Goal: Task Accomplishment & Management: Complete application form

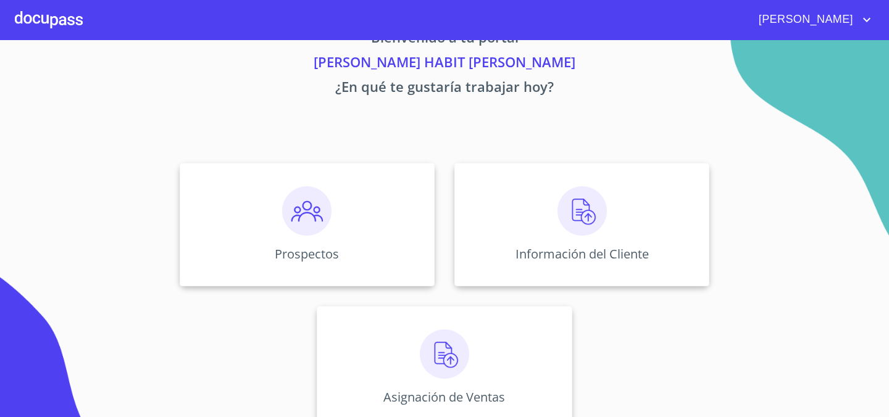
scroll to position [60, 0]
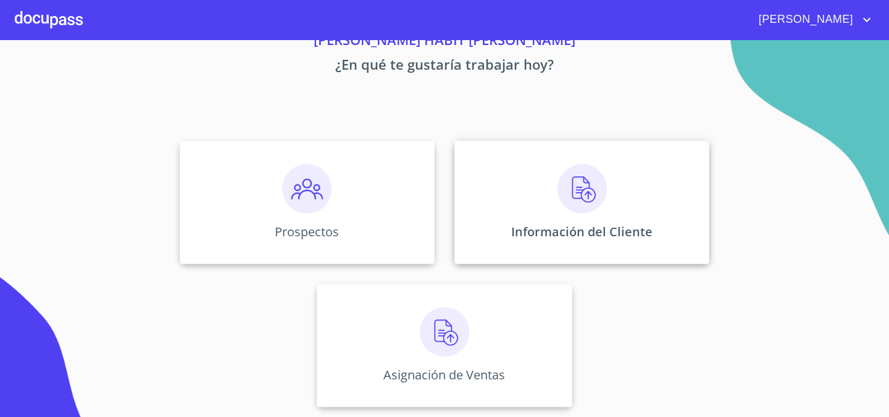
click at [550, 212] on div "Información del Cliente" at bounding box center [581, 202] width 255 height 123
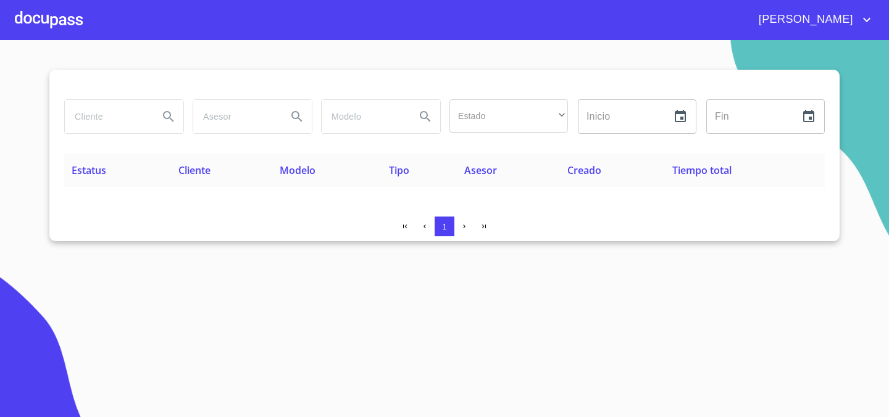
click at [821, 15] on span "[PERSON_NAME]" at bounding box center [805, 20] width 110 height 20
click at [408, 219] on div at bounding box center [444, 208] width 889 height 417
click at [95, 174] on span "Estatus" at bounding box center [89, 171] width 35 height 14
click at [422, 227] on icon "button" at bounding box center [425, 227] width 8 height 8
click at [403, 225] on icon "button" at bounding box center [405, 227] width 4 height 4
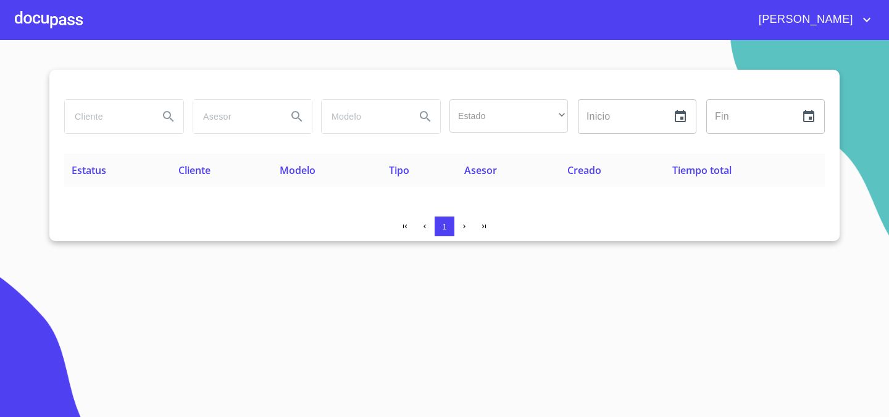
click at [69, 25] on div at bounding box center [49, 20] width 68 height 40
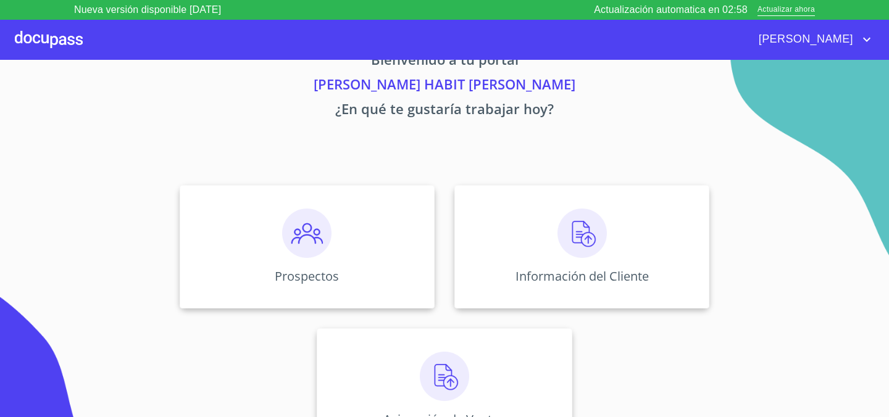
scroll to position [60, 0]
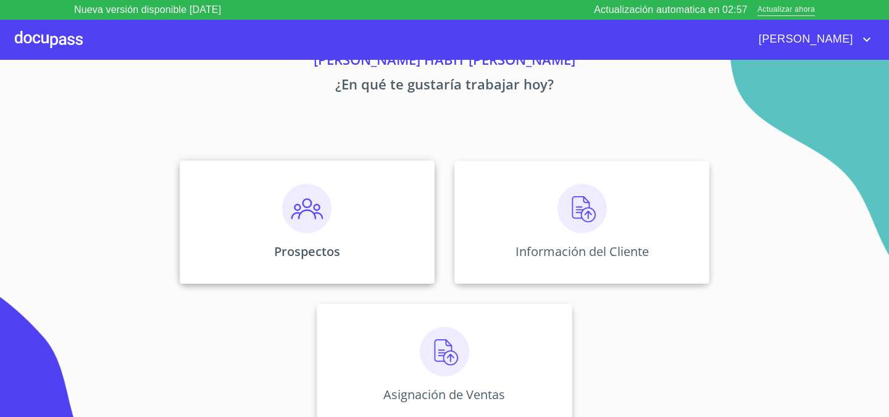
click at [266, 161] on div "Prospectos" at bounding box center [307, 222] width 255 height 123
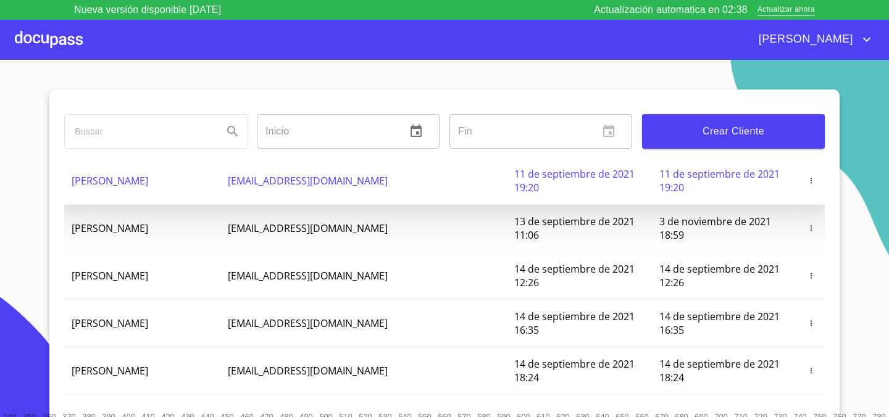
scroll to position [164, 0]
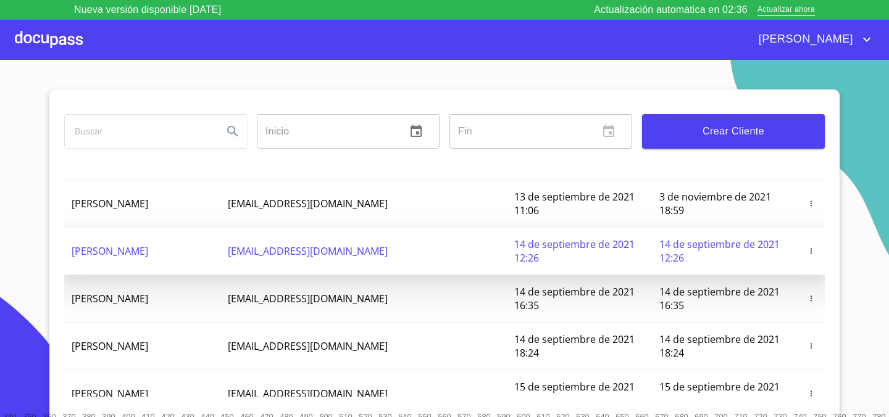
click at [148, 245] on span "[PERSON_NAME]" at bounding box center [110, 252] width 77 height 14
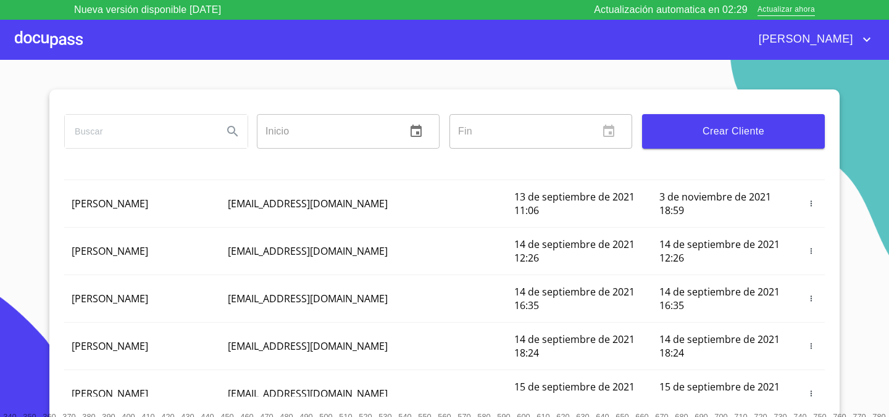
click at [62, 42] on div at bounding box center [49, 40] width 68 height 40
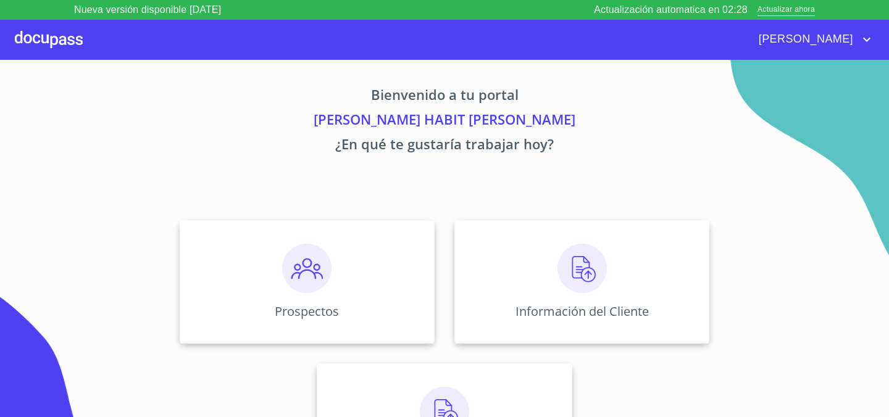
scroll to position [60, 0]
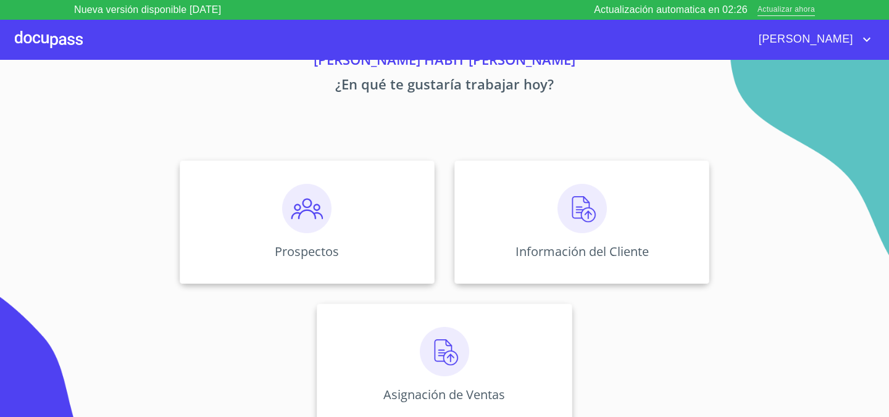
click at [785, 4] on span "Actualizar ahora" at bounding box center [786, 10] width 57 height 13
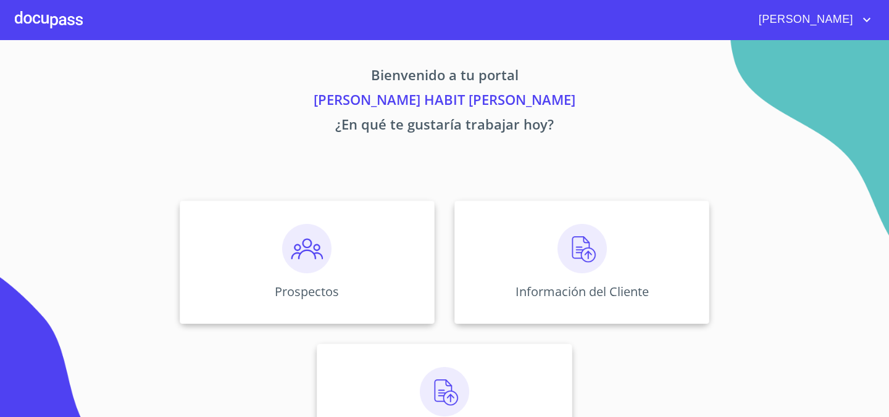
scroll to position [60, 0]
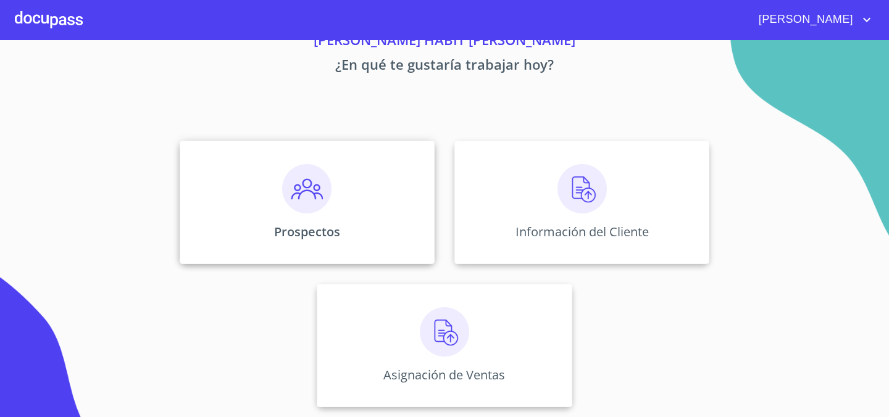
click at [364, 167] on div "Prospectos" at bounding box center [307, 202] width 255 height 123
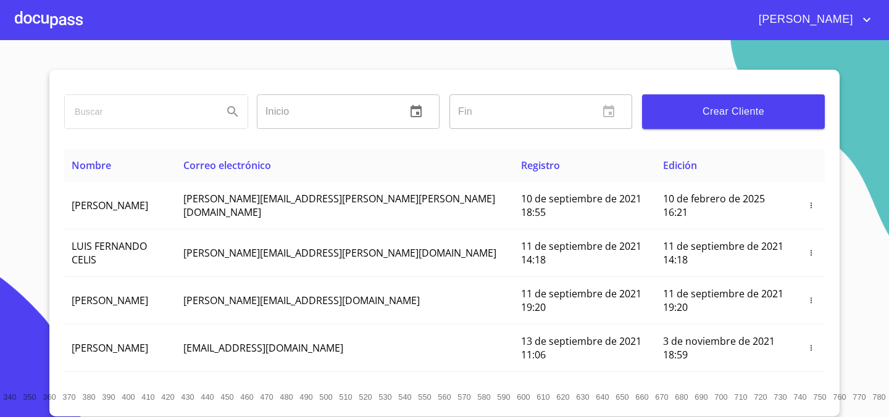
click at [49, 13] on div at bounding box center [49, 20] width 68 height 40
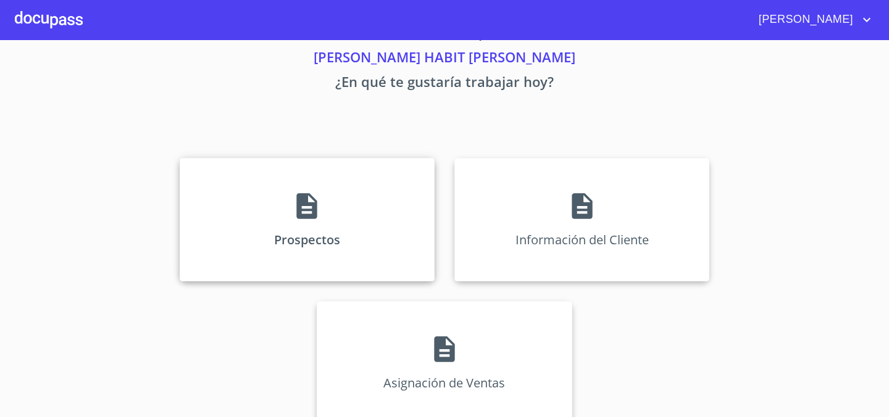
scroll to position [60, 0]
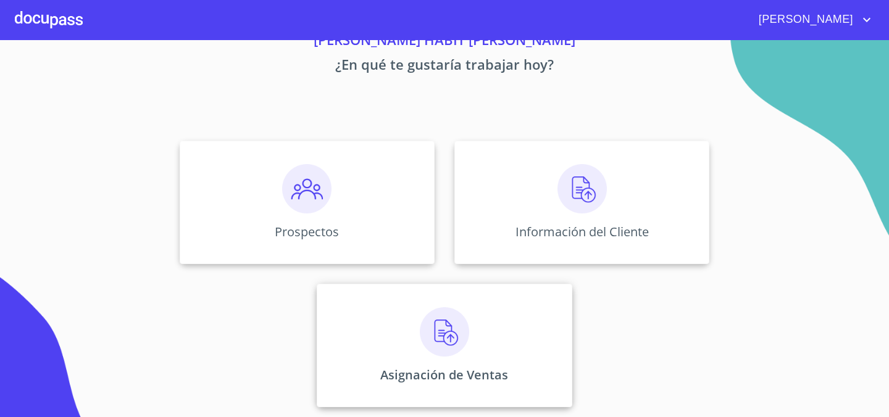
click at [437, 341] on img at bounding box center [444, 331] width 49 height 49
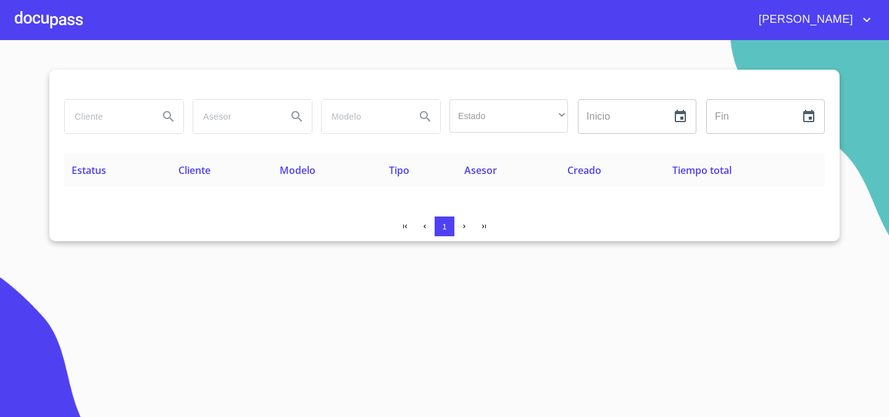
click at [59, 26] on div at bounding box center [49, 20] width 68 height 40
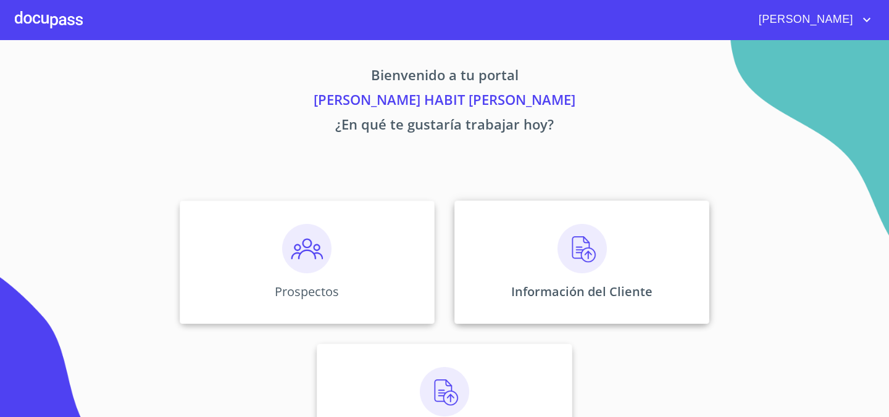
click at [581, 255] on img at bounding box center [582, 248] width 49 height 49
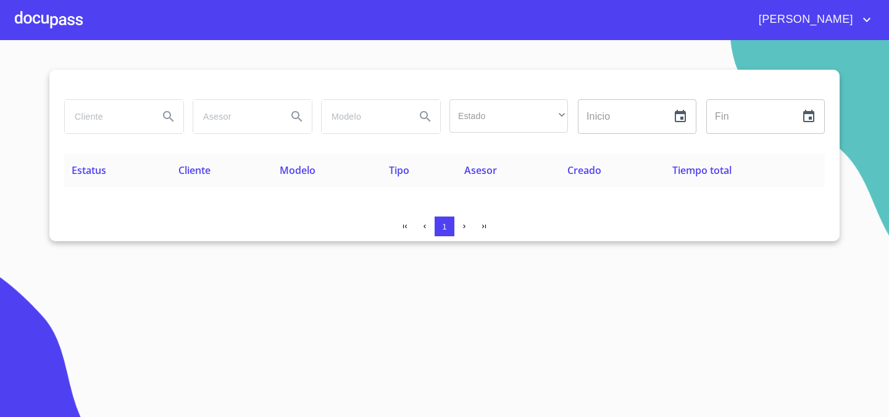
click at [793, 15] on span "[PERSON_NAME]" at bounding box center [805, 20] width 110 height 20
click at [91, 25] on div at bounding box center [444, 208] width 889 height 417
click at [61, 23] on div at bounding box center [49, 20] width 68 height 40
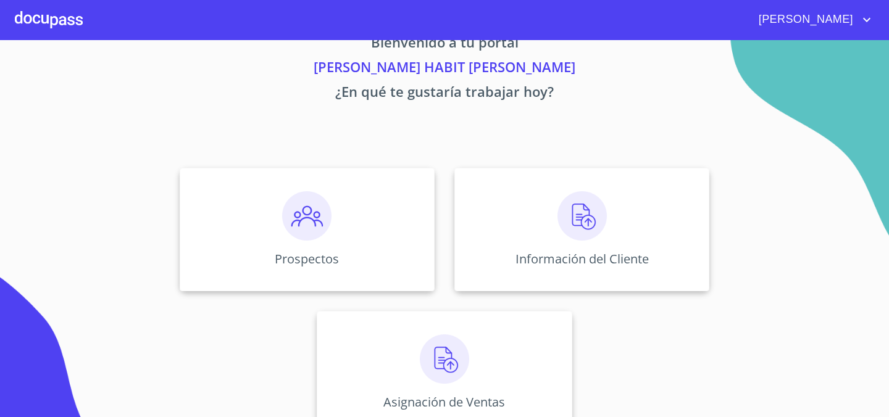
scroll to position [60, 0]
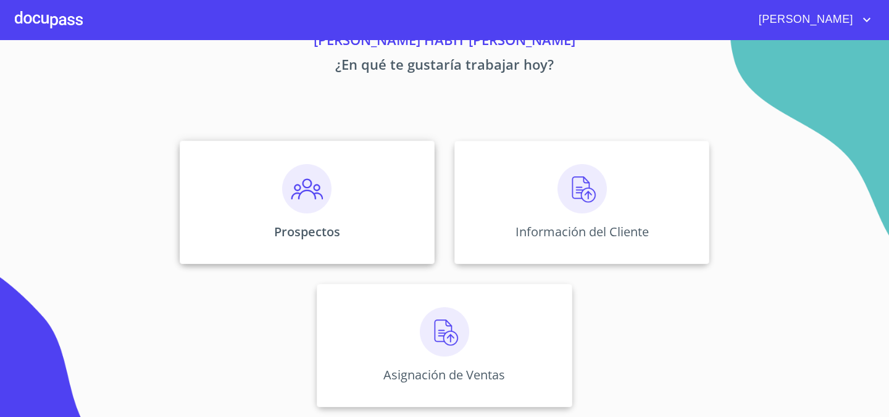
click at [288, 199] on img at bounding box center [306, 188] width 49 height 49
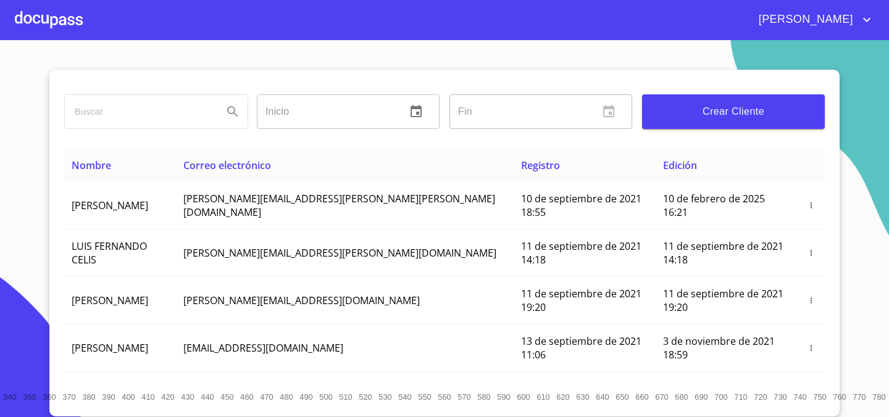
click at [675, 114] on span "Crear Cliente" at bounding box center [733, 111] width 163 height 17
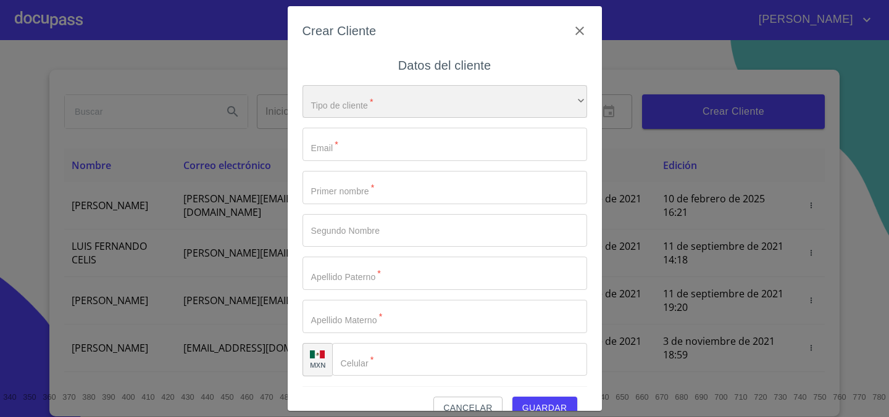
click at [438, 106] on div "​" at bounding box center [445, 101] width 285 height 33
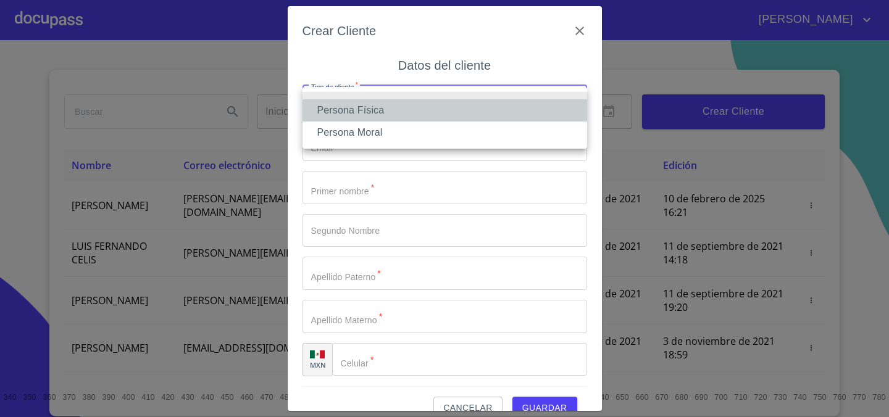
click at [438, 106] on li "Persona Física" at bounding box center [445, 110] width 285 height 22
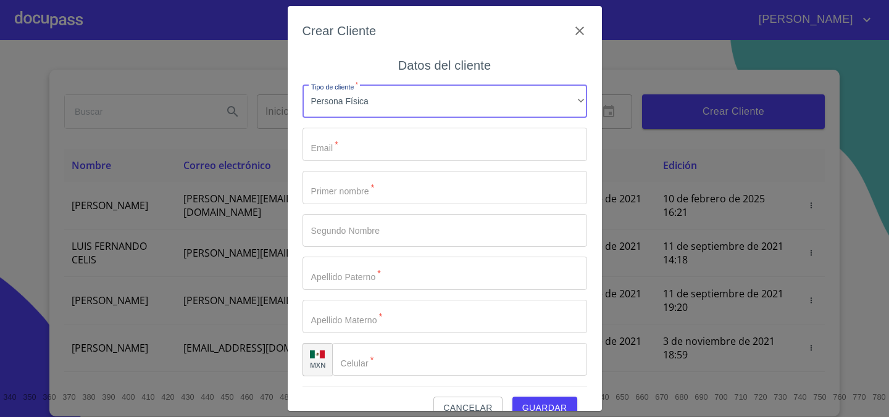
click at [435, 135] on input "Tipo de cliente   *" at bounding box center [445, 144] width 285 height 33
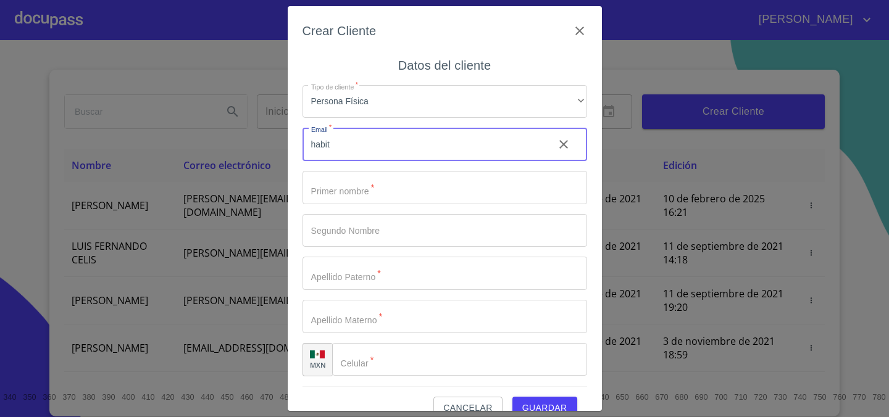
type input "[EMAIL_ADDRESS][DOMAIN_NAME]"
click at [327, 193] on input "Tipo de cliente   *" at bounding box center [445, 187] width 285 height 33
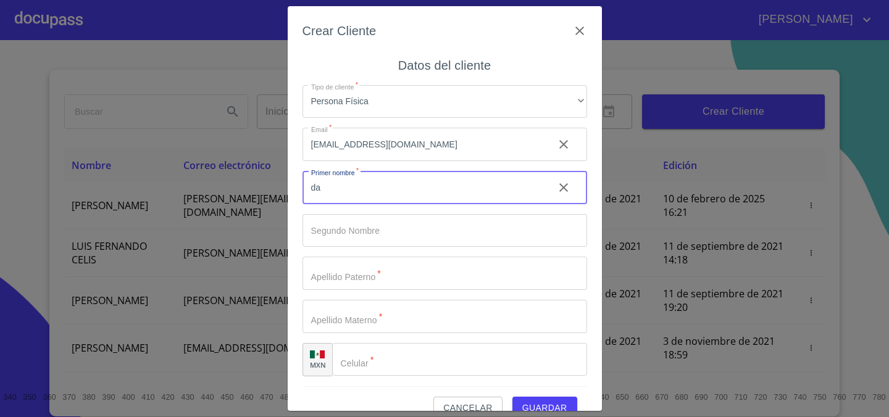
type input "d"
type input "[PERSON_NAME]"
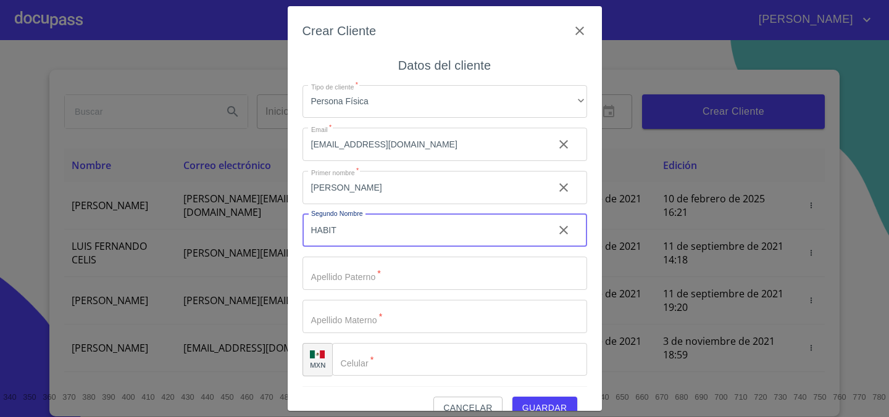
type input "HABIT"
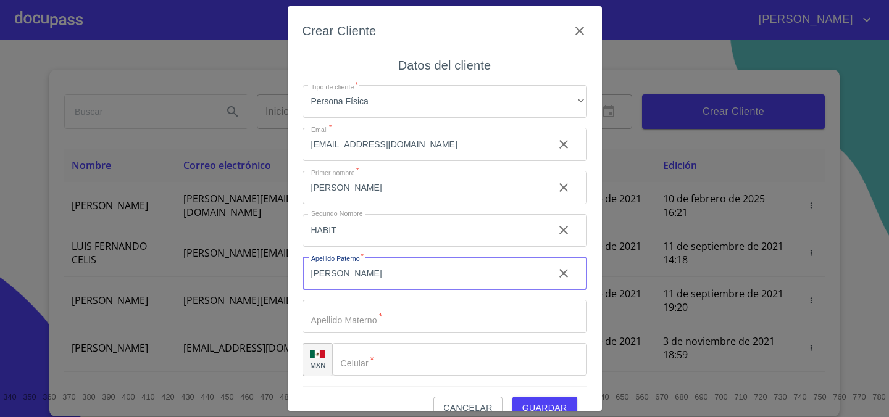
type input "[PERSON_NAME]"
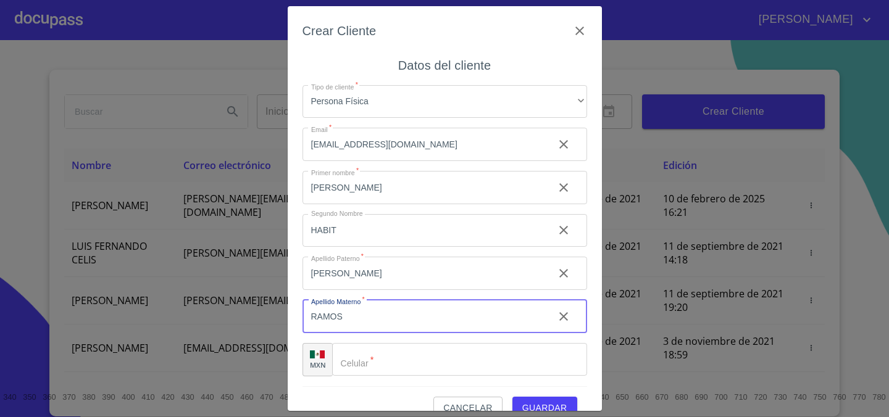
type input "RAMOS"
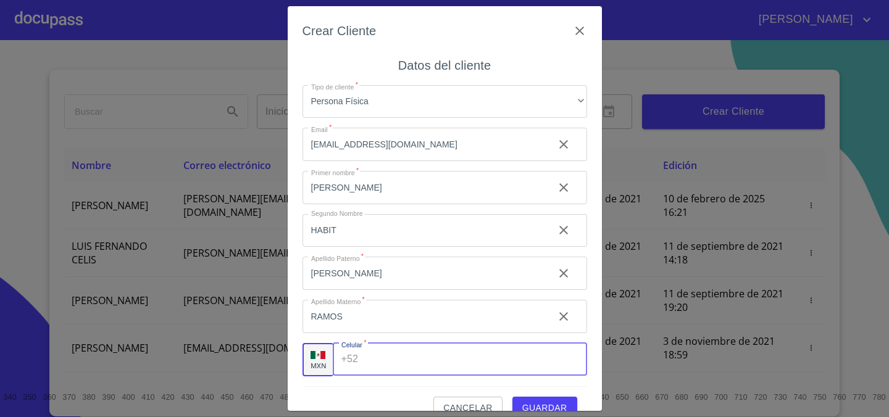
click at [524, 357] on input "Tipo de cliente   *" at bounding box center [475, 359] width 224 height 33
type input "[PHONE_NUMBER]"
click at [563, 406] on span "Guardar" at bounding box center [544, 408] width 45 height 15
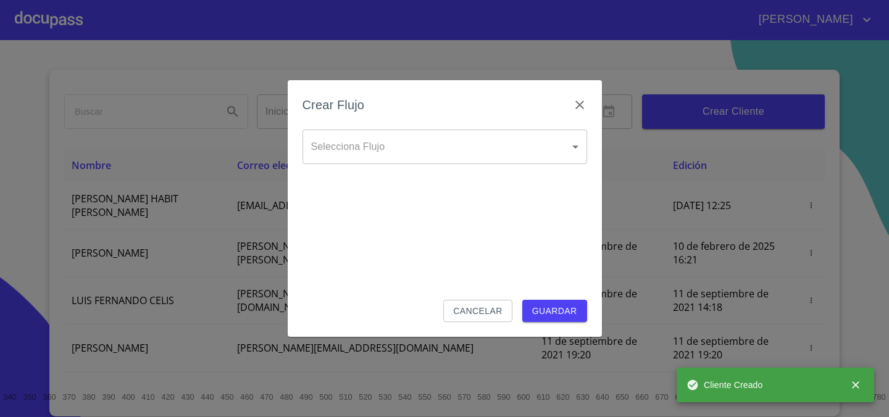
click at [468, 152] on body "[PERSON_NAME] ​ Fin ​ Crear Cliente Nombre Correo electrónico Registro Edición …" at bounding box center [444, 208] width 889 height 417
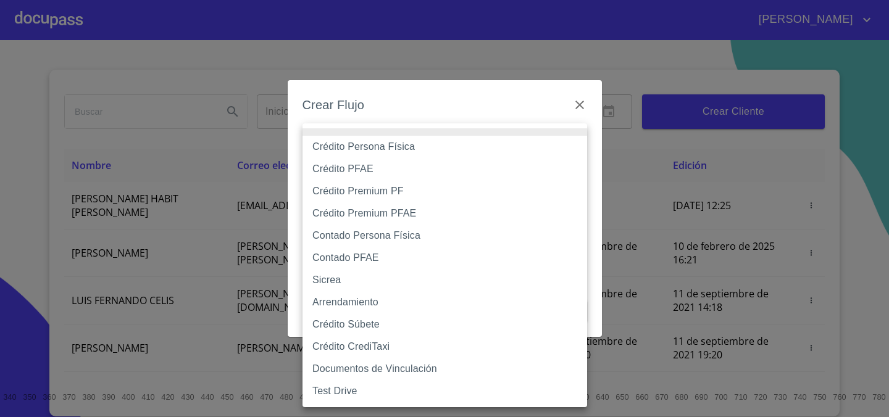
click at [468, 152] on li "Crédito Persona Física" at bounding box center [445, 147] width 285 height 22
type input "6009fb3c7d1714eb8809aa97"
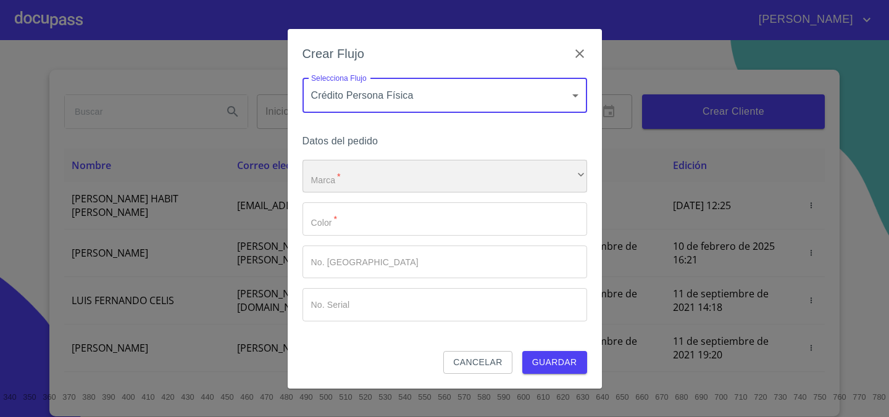
click at [469, 168] on div "​" at bounding box center [445, 176] width 285 height 33
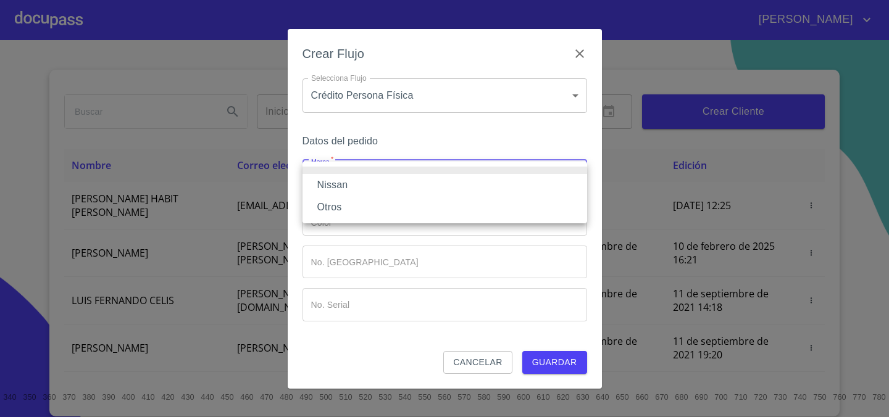
click at [466, 181] on li "Nissan" at bounding box center [445, 185] width 285 height 22
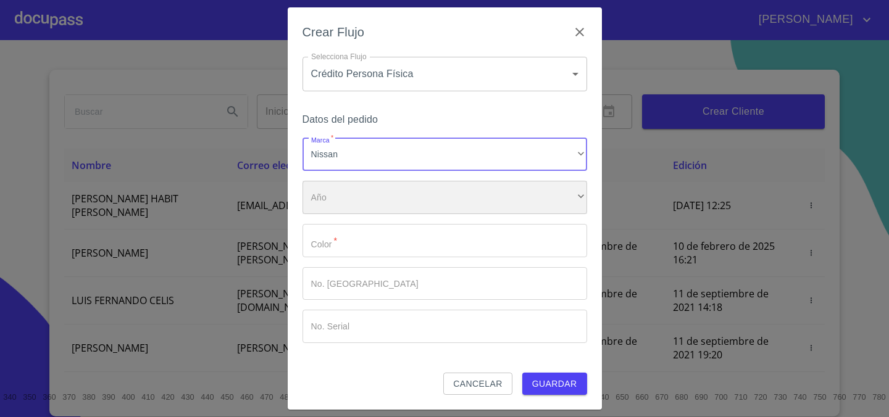
click at [452, 193] on div "​" at bounding box center [445, 197] width 285 height 33
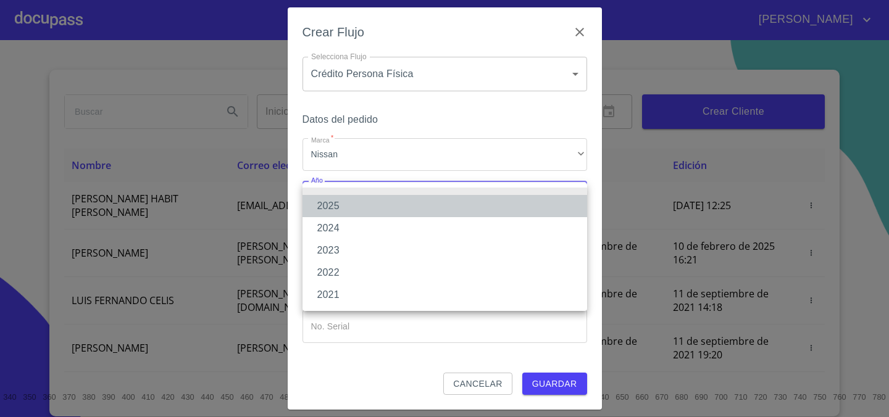
click at [438, 212] on li "2025" at bounding box center [445, 206] width 285 height 22
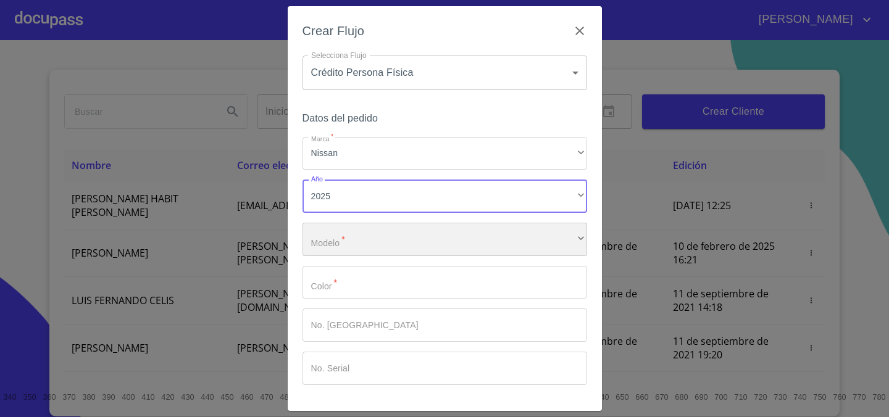
click at [430, 227] on div "​" at bounding box center [445, 239] width 285 height 33
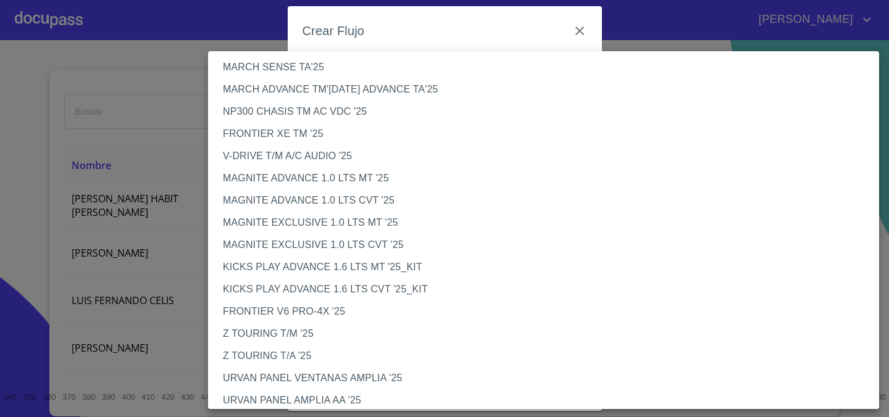
scroll to position [86, 0]
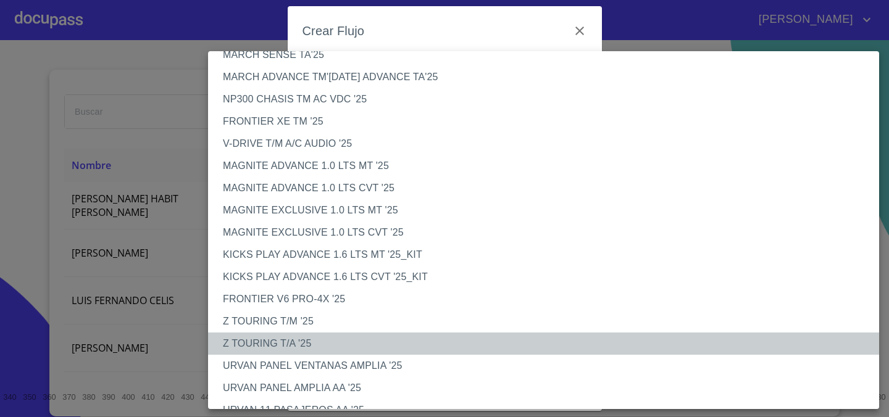
click at [338, 342] on li "Z TOURING T/A '25" at bounding box center [543, 344] width 671 height 22
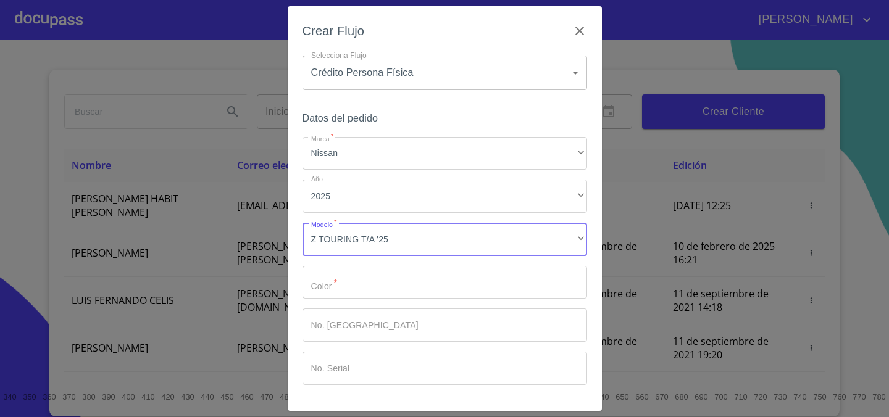
click at [377, 279] on input "Marca   *" at bounding box center [445, 282] width 285 height 33
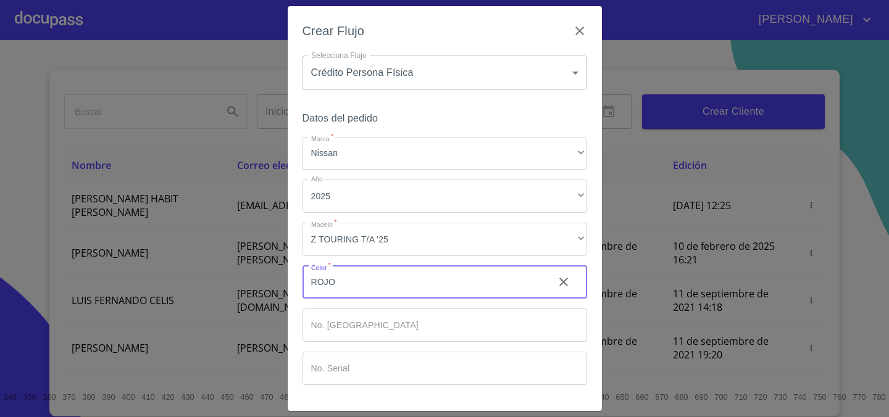
type input "ROJO"
click at [382, 322] on input "Marca   *" at bounding box center [445, 325] width 285 height 33
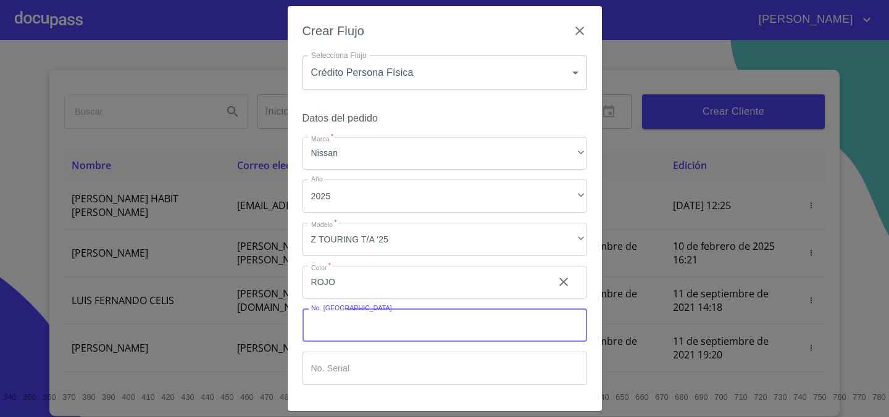
scroll to position [41, 0]
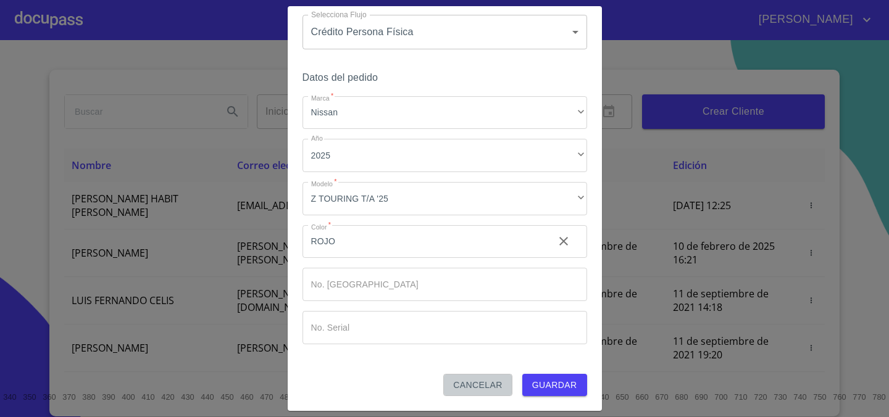
click at [482, 380] on span "Cancelar" at bounding box center [477, 385] width 49 height 15
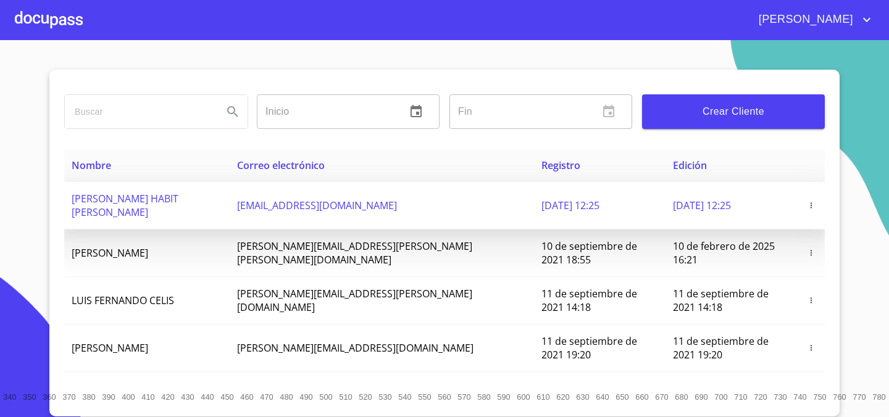
click at [807, 201] on icon "button" at bounding box center [811, 205] width 9 height 9
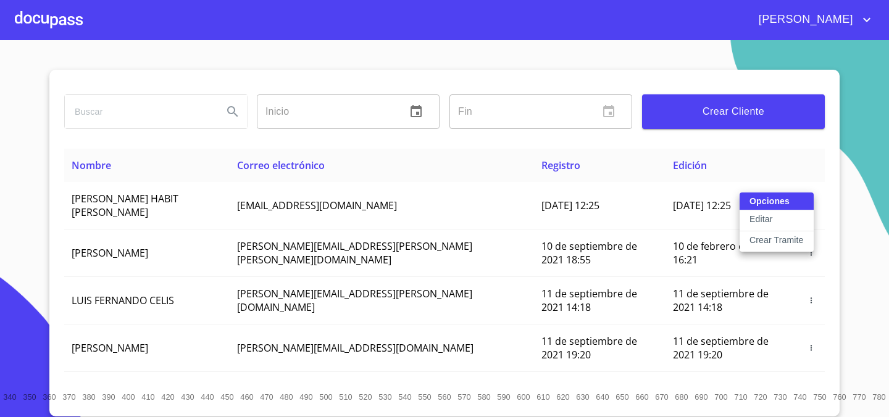
click at [769, 219] on p "Editar" at bounding box center [761, 219] width 23 height 12
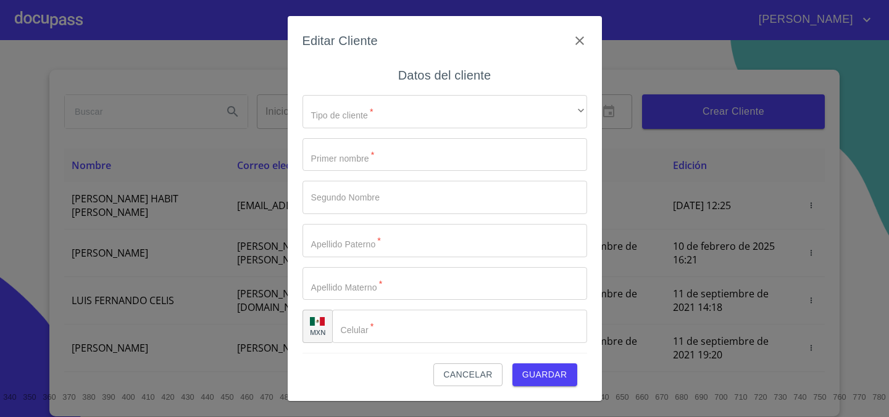
type input "[PERSON_NAME]"
type input "HABIT"
type input "[PERSON_NAME]"
type input "RAMOS"
type input "[PHONE_NUMBER]"
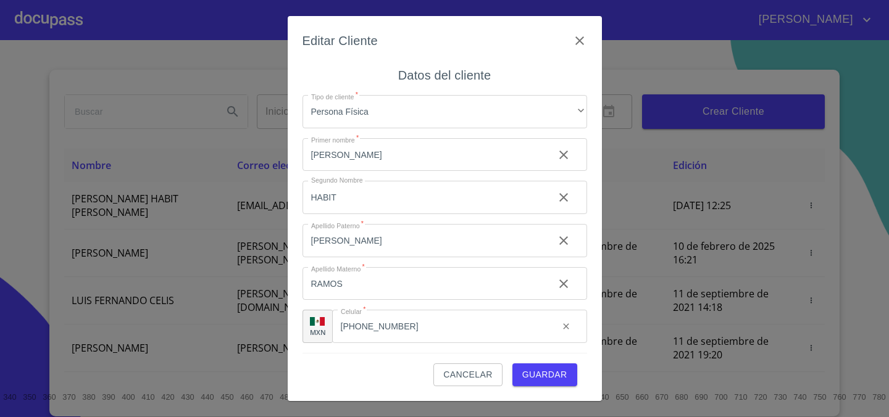
click at [492, 373] on span "Cancelar" at bounding box center [467, 374] width 49 height 15
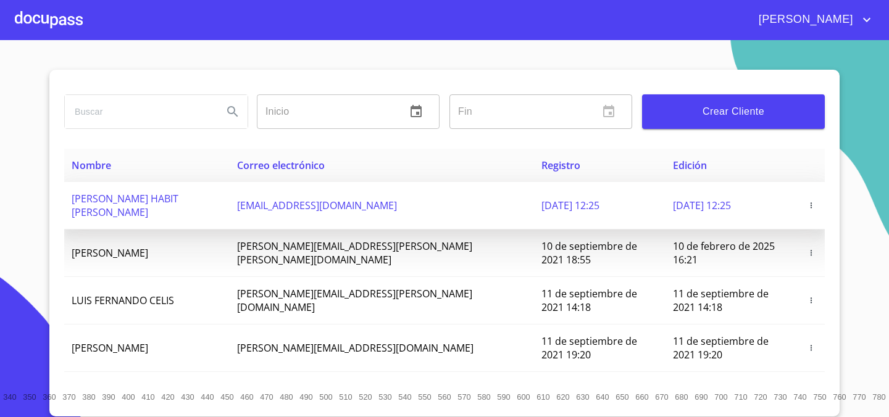
click at [817, 199] on span at bounding box center [811, 205] width 12 height 12
click at [807, 201] on icon "button" at bounding box center [811, 205] width 9 height 9
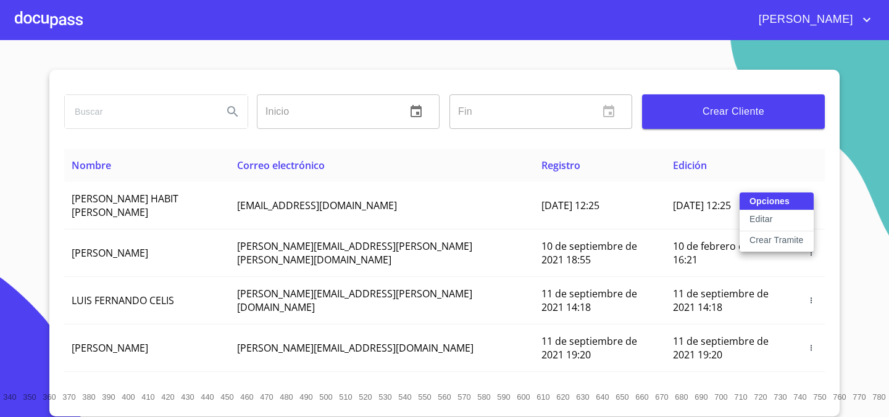
click at [775, 200] on div "Opciones Editar Crear Tramite" at bounding box center [777, 222] width 74 height 59
click at [773, 243] on p "Crear Tramite" at bounding box center [777, 240] width 54 height 12
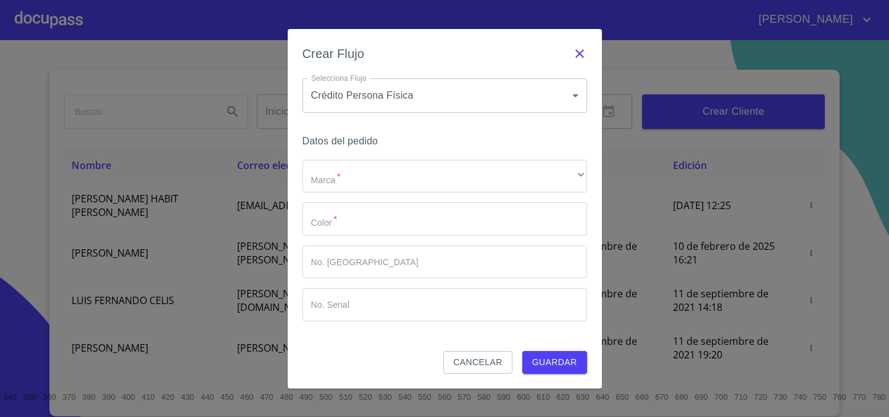
click at [573, 51] on icon "button" at bounding box center [579, 53] width 15 height 15
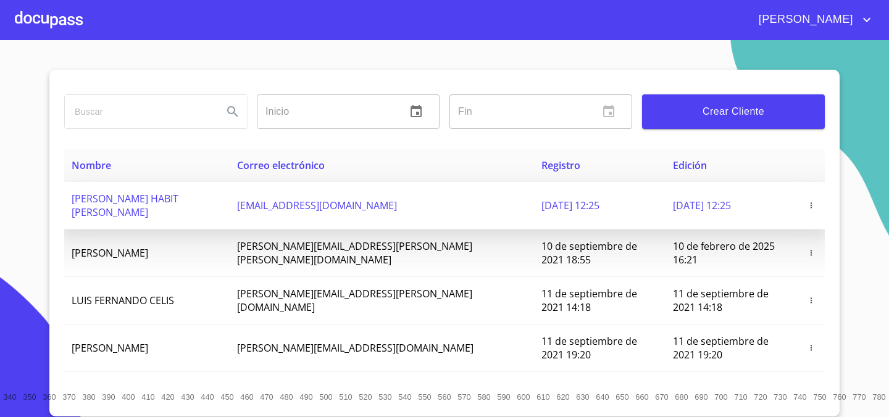
click at [807, 201] on icon "button" at bounding box center [811, 205] width 9 height 9
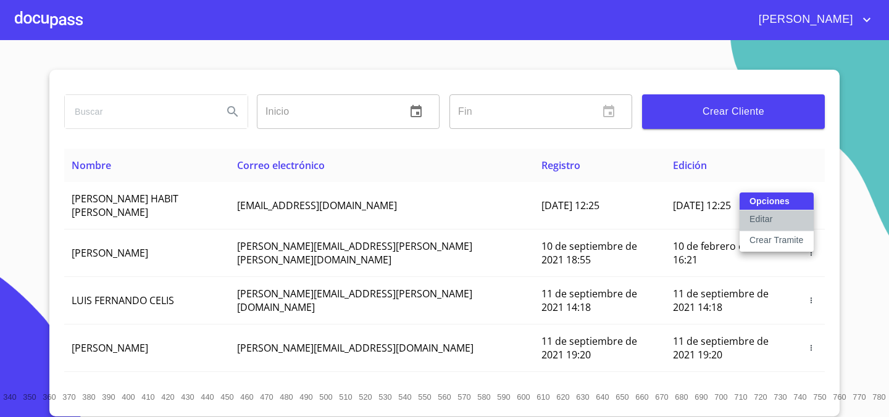
click at [765, 228] on button "Editar" at bounding box center [777, 221] width 74 height 21
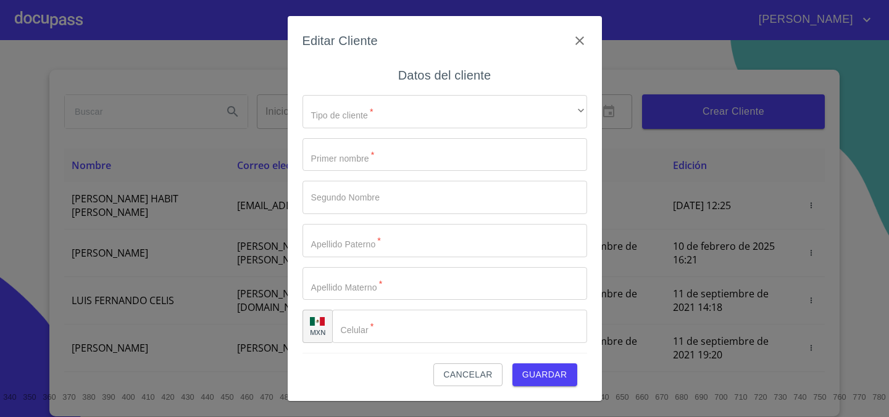
type input "[PERSON_NAME]"
type input "HABIT"
type input "[PERSON_NAME]"
type input "RAMOS"
type input "[PHONE_NUMBER]"
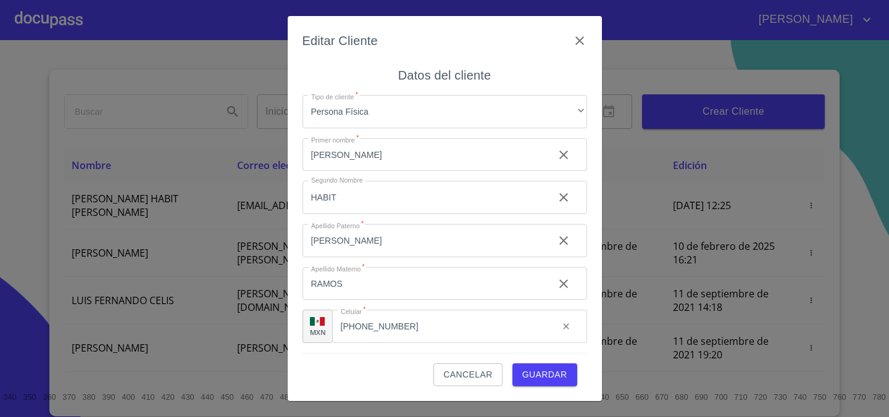
click at [477, 381] on span "Cancelar" at bounding box center [467, 374] width 49 height 15
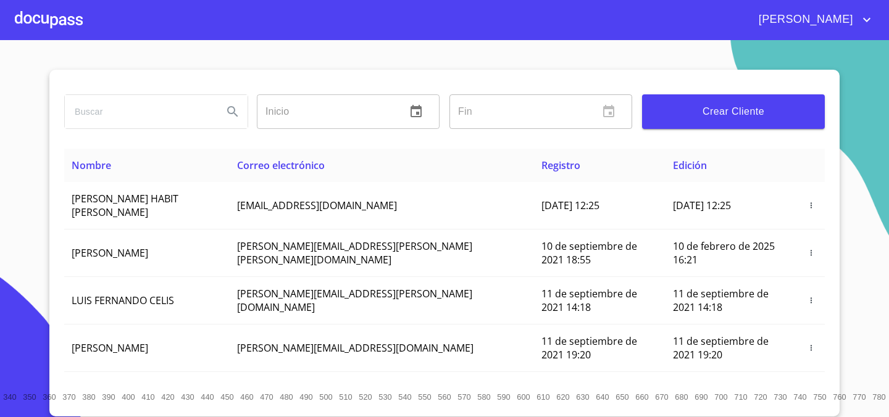
click at [33, 29] on div at bounding box center [49, 20] width 68 height 40
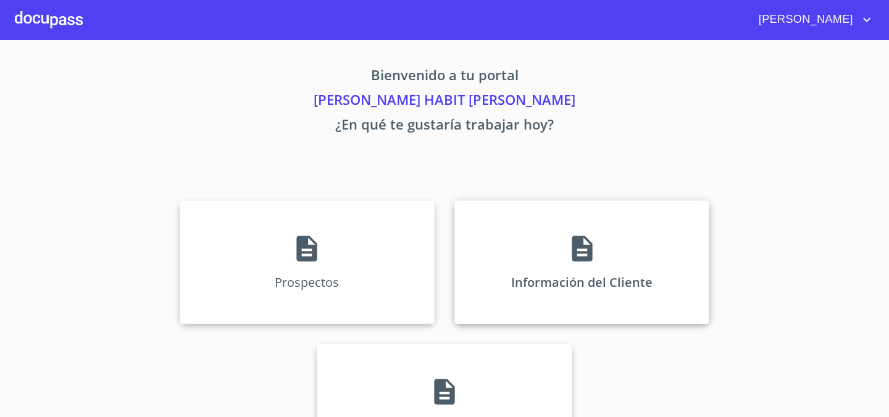
click at [537, 236] on div "Información del Cliente" at bounding box center [581, 262] width 255 height 123
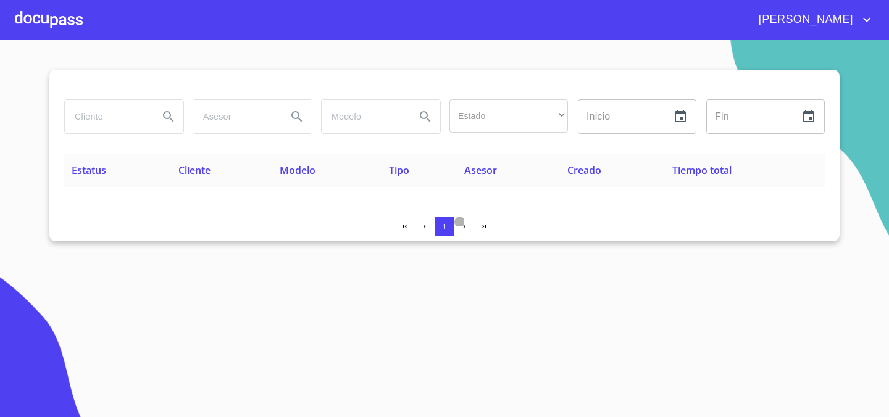
click at [469, 230] on button "button" at bounding box center [464, 227] width 20 height 20
click at [424, 230] on span "button" at bounding box center [425, 227] width 10 height 10
click at [637, 114] on input "text" at bounding box center [623, 116] width 90 height 35
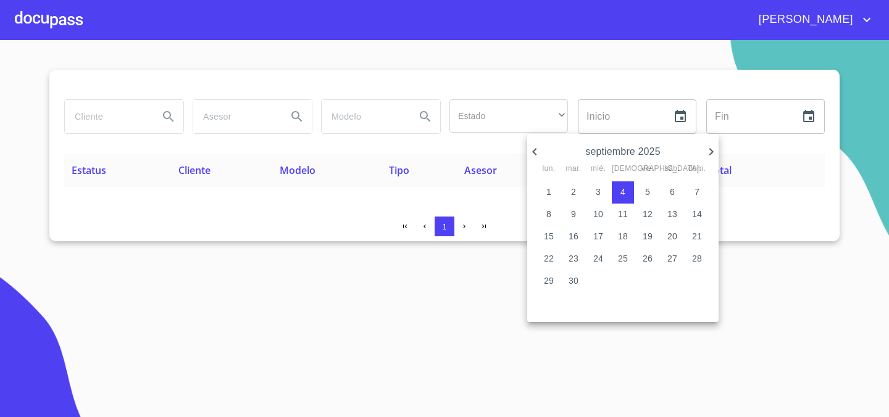
click at [758, 257] on div at bounding box center [444, 208] width 889 height 417
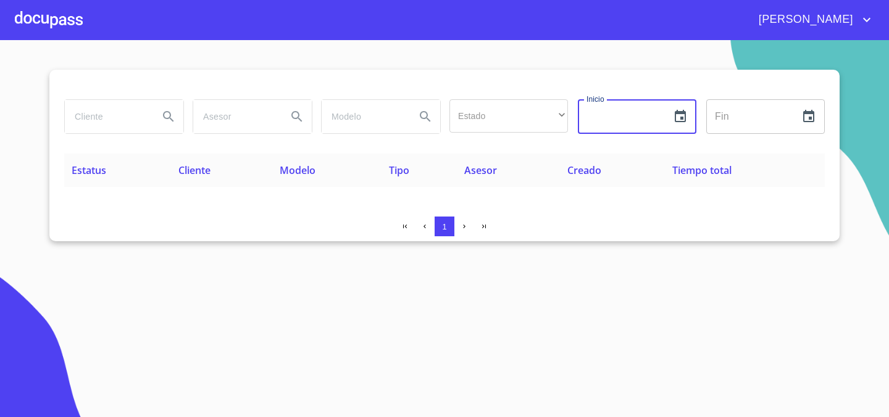
click at [663, 107] on input "text" at bounding box center [623, 116] width 90 height 35
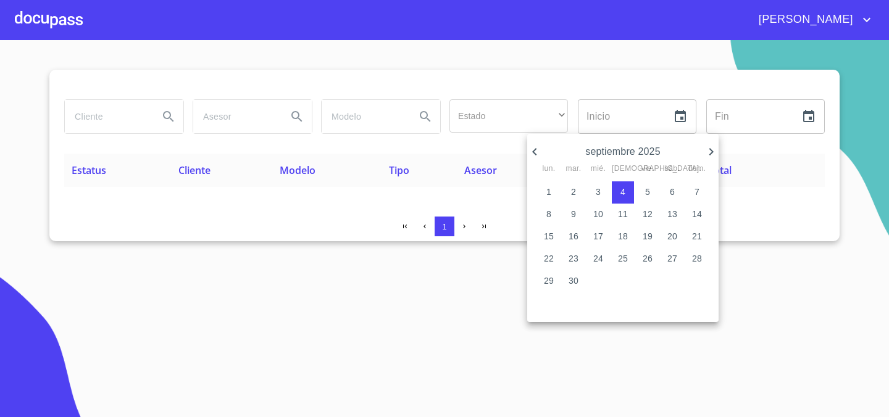
click at [627, 186] on span "4" at bounding box center [623, 192] width 22 height 12
type input "[DATE]"
click at [319, 198] on div at bounding box center [444, 208] width 889 height 417
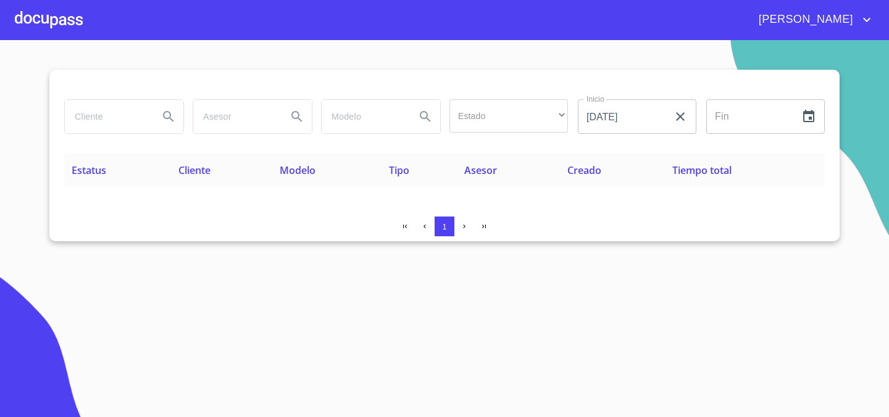
click at [267, 109] on input "search" at bounding box center [235, 116] width 84 height 33
type input "D"
type input "HABIT"
click at [116, 109] on input "search" at bounding box center [107, 116] width 84 height 33
click at [89, 119] on input "HABIT" at bounding box center [107, 116] width 84 height 33
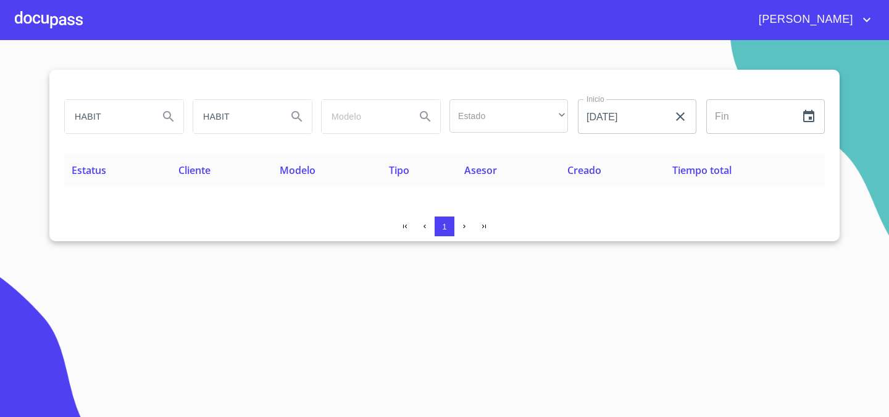
click at [89, 119] on input "HABIT" at bounding box center [107, 116] width 84 height 33
click at [104, 119] on input "[PERSON_NAME]" at bounding box center [107, 116] width 84 height 33
type input "624"
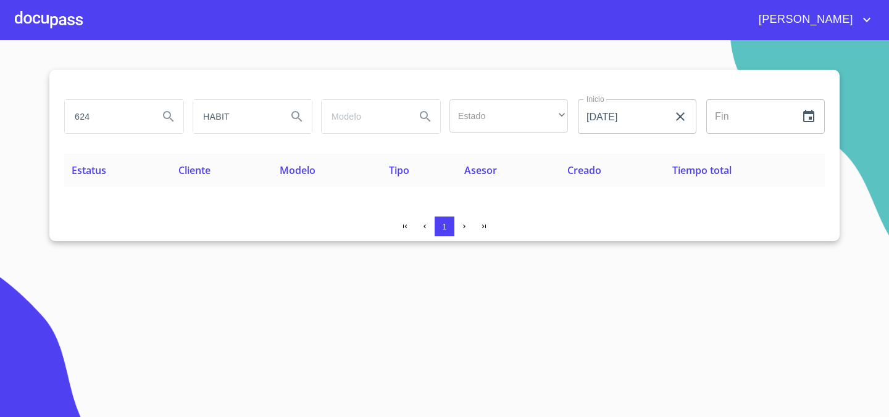
click at [39, 26] on div at bounding box center [49, 20] width 68 height 40
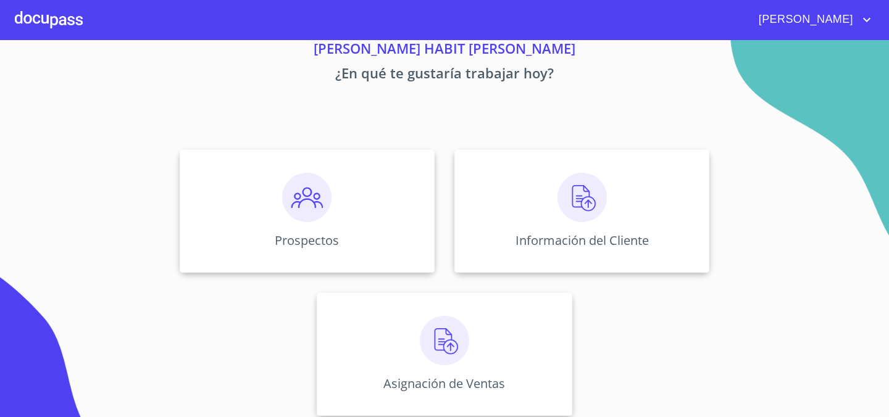
scroll to position [60, 0]
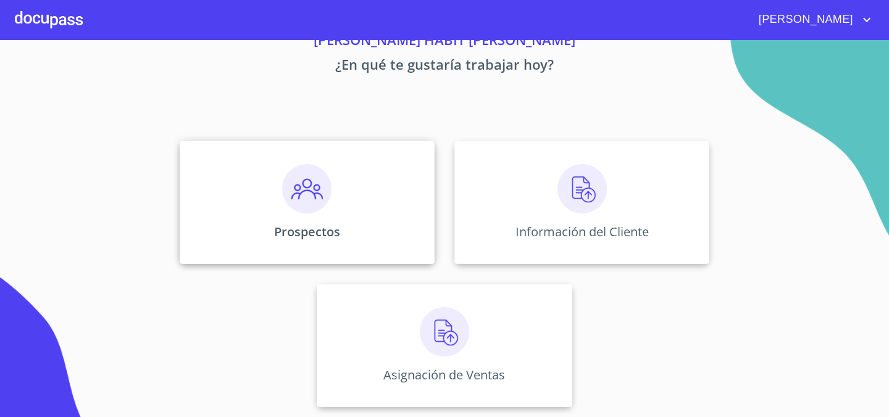
click at [349, 178] on div "Prospectos" at bounding box center [307, 202] width 255 height 123
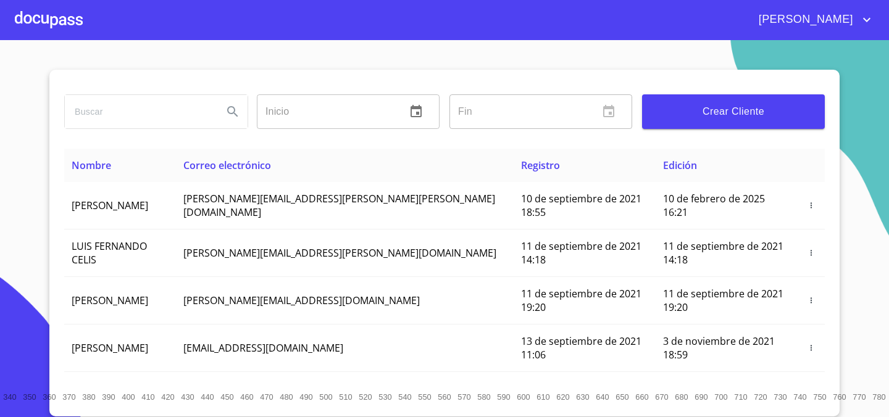
click at [191, 95] on input "search" at bounding box center [139, 111] width 148 height 33
type input "[PERSON_NAME]"
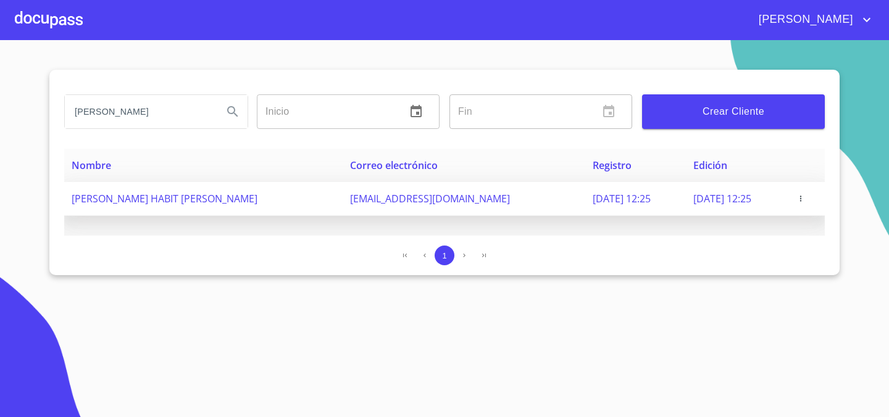
click at [350, 201] on span "[EMAIL_ADDRESS][DOMAIN_NAME]" at bounding box center [430, 199] width 160 height 14
click at [709, 194] on span "[DATE] 12:25" at bounding box center [722, 199] width 58 height 14
click at [193, 186] on td "[PERSON_NAME] HABIT [PERSON_NAME]" at bounding box center [203, 199] width 278 height 34
click at [212, 195] on span "[PERSON_NAME] HABIT [PERSON_NAME]" at bounding box center [165, 199] width 186 height 14
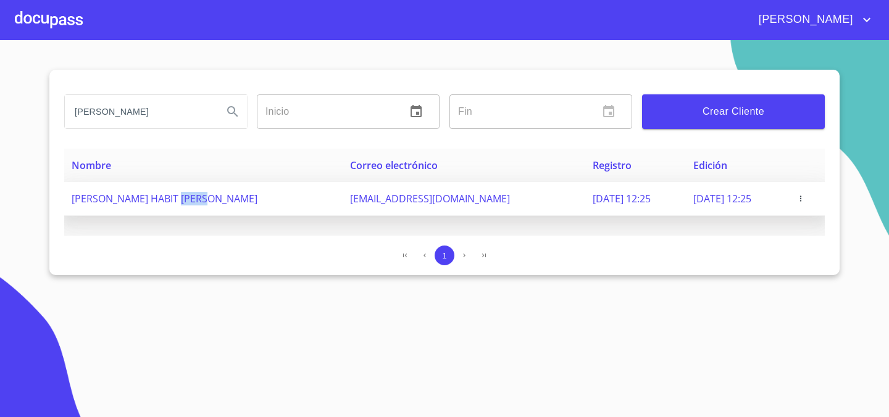
click at [212, 195] on span "[PERSON_NAME] HABIT [PERSON_NAME]" at bounding box center [165, 199] width 186 height 14
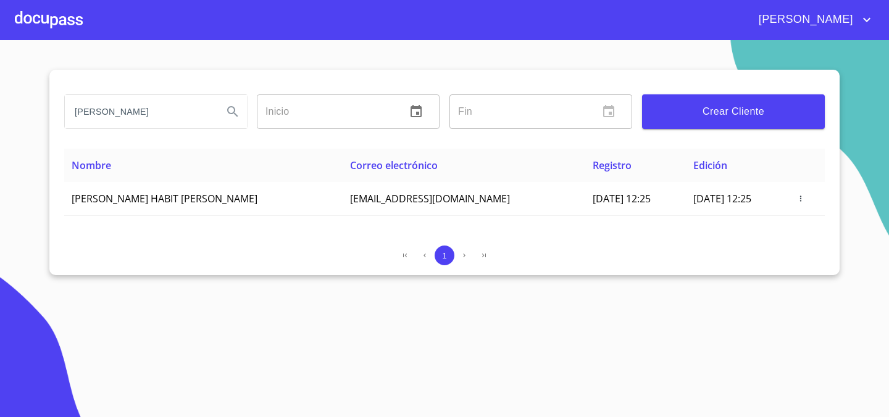
click at [88, 27] on div "[PERSON_NAME]" at bounding box center [479, 20] width 792 height 20
click at [59, 27] on div at bounding box center [49, 20] width 68 height 40
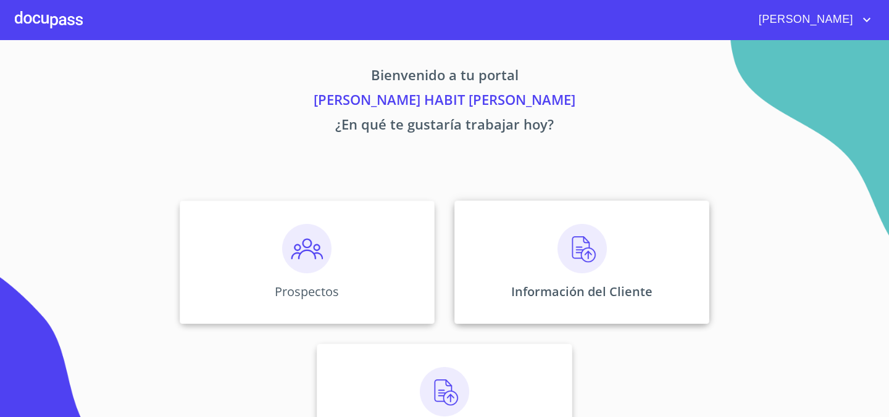
click at [548, 236] on div "Información del Cliente" at bounding box center [581, 262] width 255 height 123
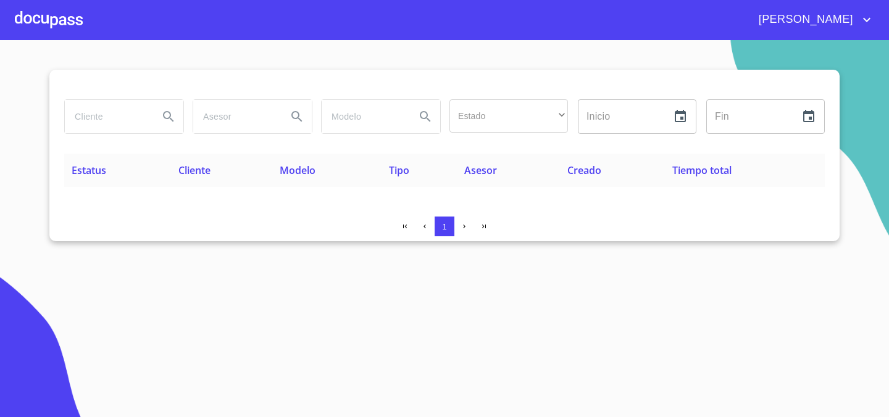
click at [135, 118] on input "search" at bounding box center [107, 116] width 84 height 33
type input "[PERSON_NAME]"
click at [66, 10] on div at bounding box center [49, 20] width 68 height 40
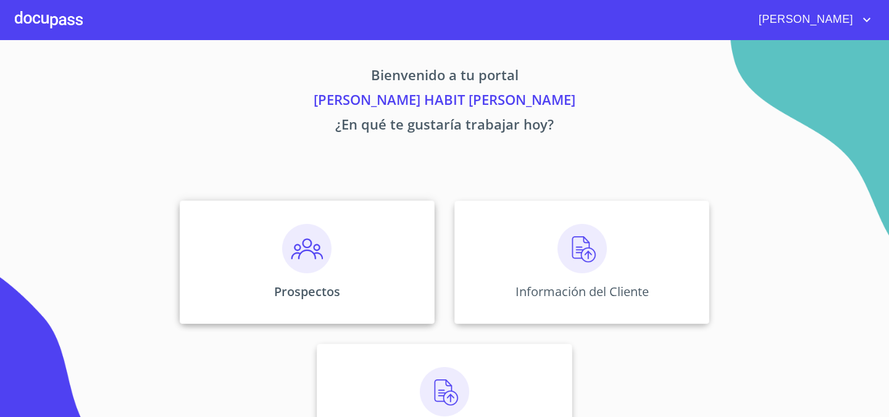
click at [256, 255] on div "Prospectos" at bounding box center [307, 262] width 255 height 123
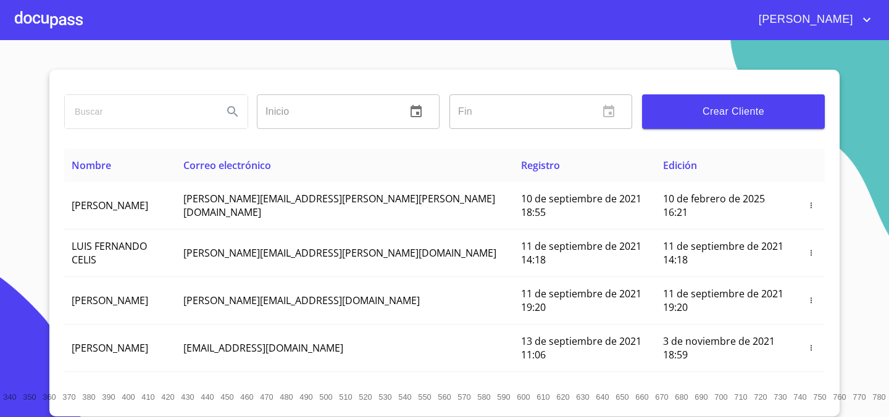
click at [153, 107] on input "search" at bounding box center [139, 111] width 148 height 33
type input "[PERSON_NAME]"
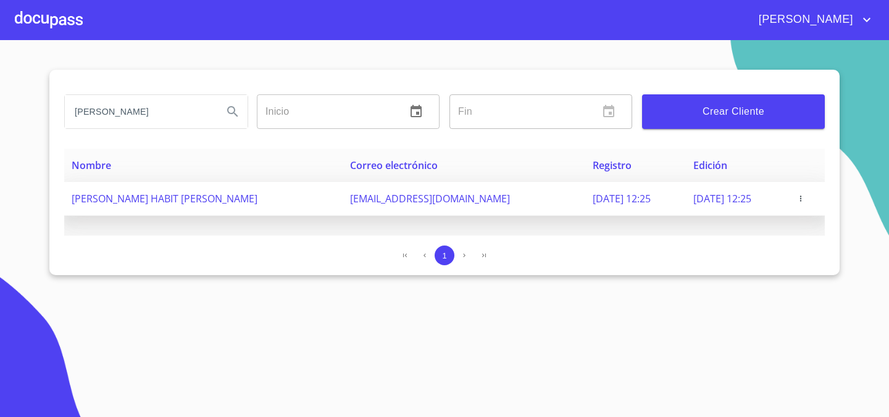
click at [805, 188] on td at bounding box center [806, 199] width 38 height 34
click at [806, 193] on button "button" at bounding box center [801, 199] width 12 height 12
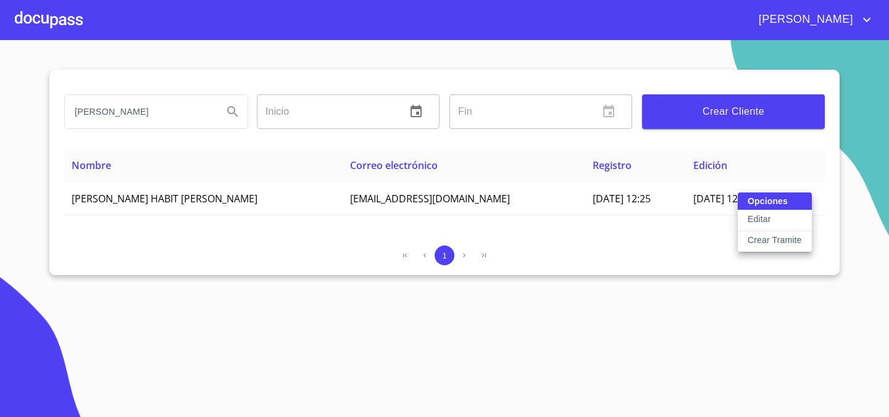
click at [784, 216] on button "Editar" at bounding box center [775, 221] width 74 height 21
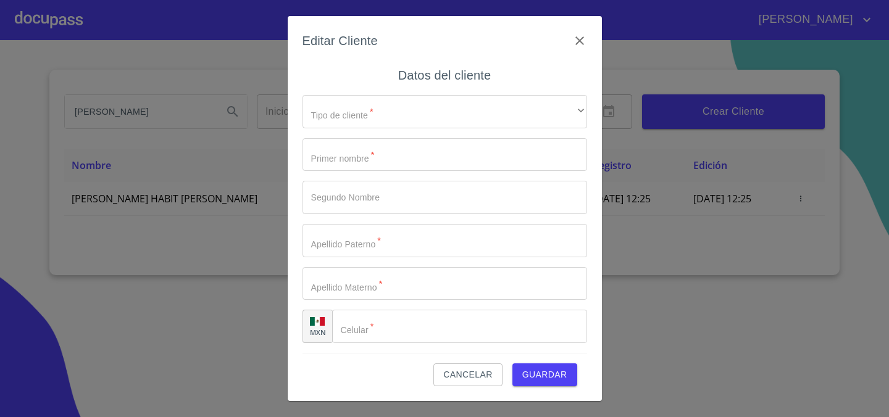
type input "[PERSON_NAME]"
type input "HABIT"
type input "[PERSON_NAME]"
type input "RAMOS"
type input "[PHONE_NUMBER]"
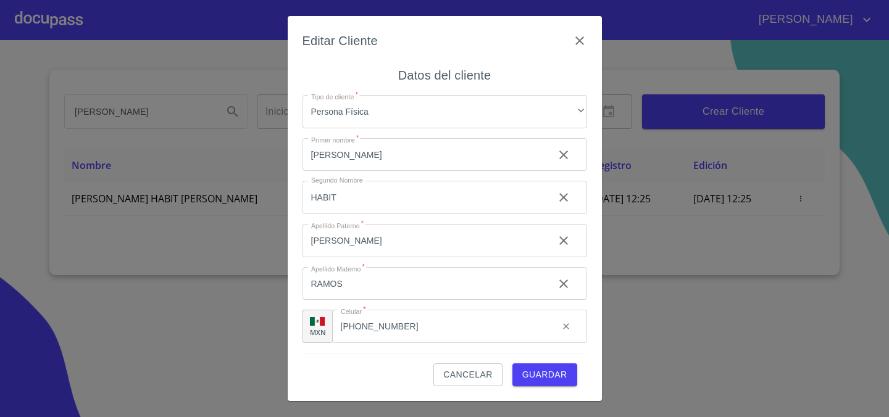
click at [549, 375] on span "Guardar" at bounding box center [544, 374] width 45 height 15
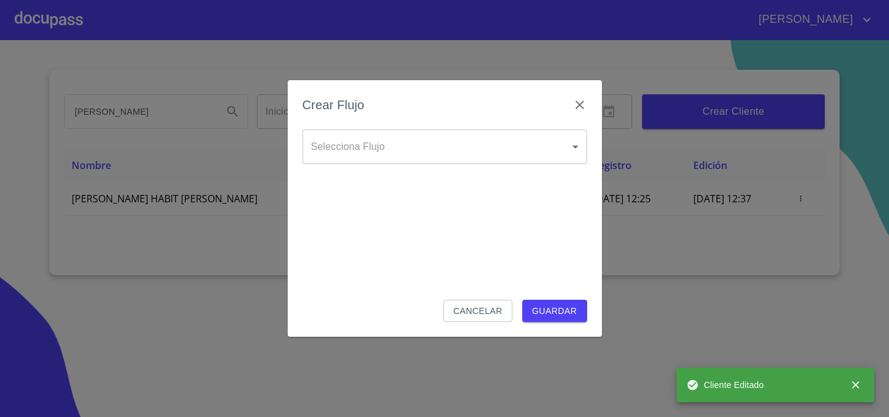
click at [461, 145] on body "[PERSON_NAME] [PERSON_NAME] HABIT Inicio ​ Fin ​ Crear Cliente Nombre Correo el…" at bounding box center [444, 208] width 889 height 417
